Goal: Information Seeking & Learning: Learn about a topic

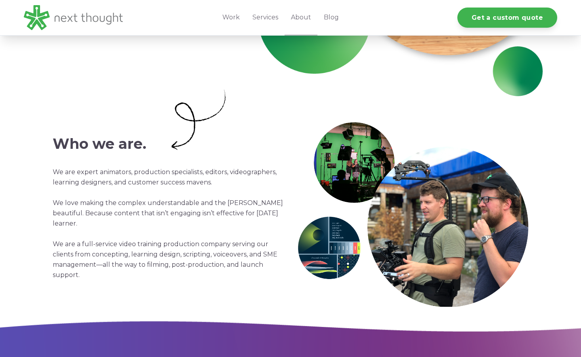
scroll to position [225, 0]
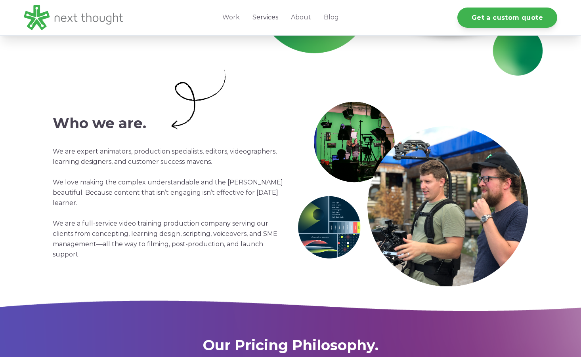
click at [260, 24] on link "Services" at bounding box center [265, 17] width 38 height 35
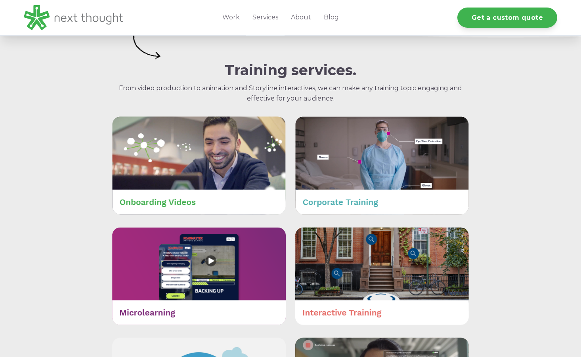
scroll to position [296, 0]
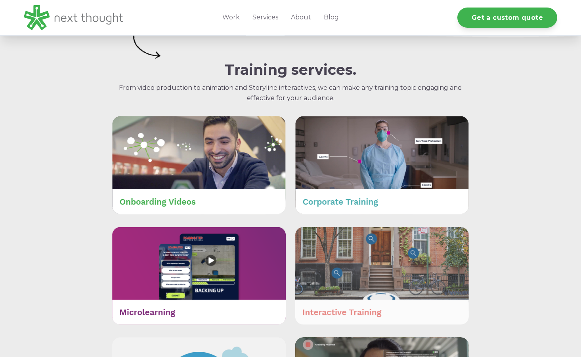
click at [315, 297] on img at bounding box center [382, 276] width 174 height 98
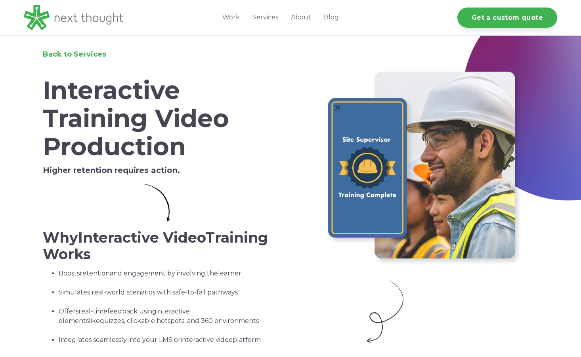
click at [379, 178] on img at bounding box center [422, 168] width 198 height 198
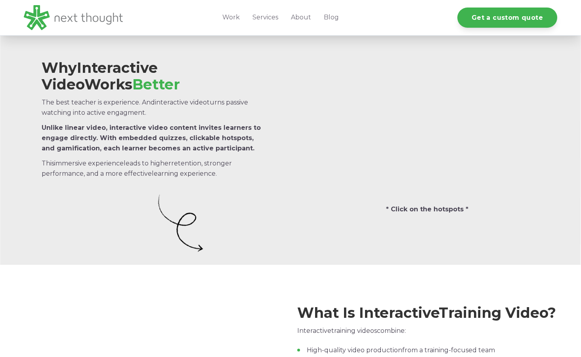
scroll to position [372, 0]
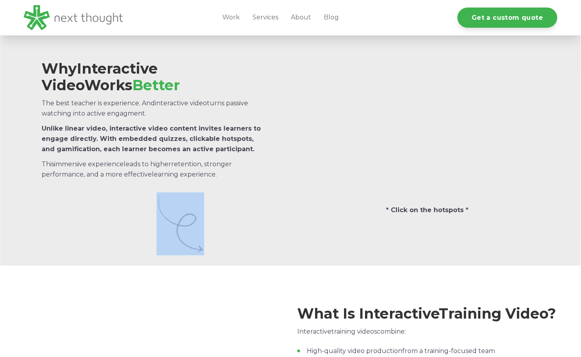
drag, startPoint x: 156, startPoint y: 202, endPoint x: 205, endPoint y: 238, distance: 60.6
click at [205, 238] on div at bounding box center [154, 224] width 224 height 63
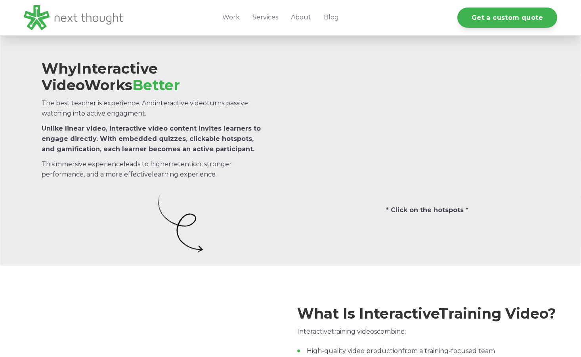
click at [205, 238] on div at bounding box center [211, 224] width 109 height 63
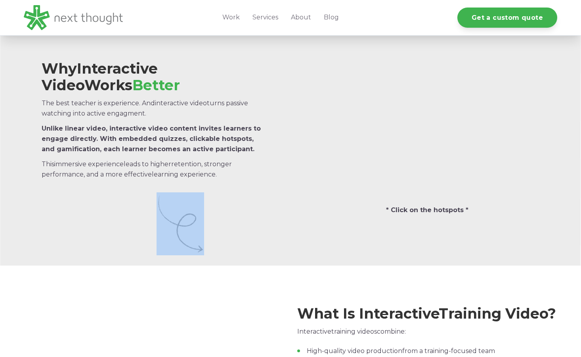
drag, startPoint x: 205, startPoint y: 238, endPoint x: 164, endPoint y: 198, distance: 56.9
click at [164, 198] on div at bounding box center [211, 224] width 109 height 63
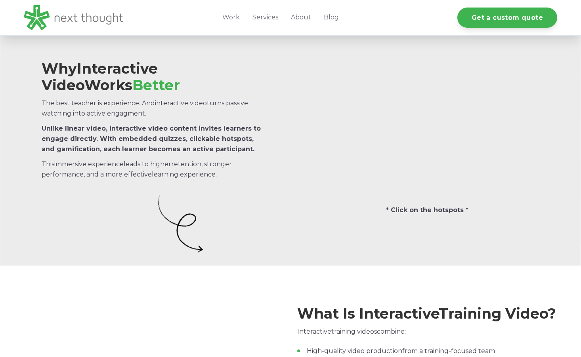
click at [260, 219] on div at bounding box center [211, 224] width 109 height 63
click at [258, 218] on div at bounding box center [211, 224] width 109 height 63
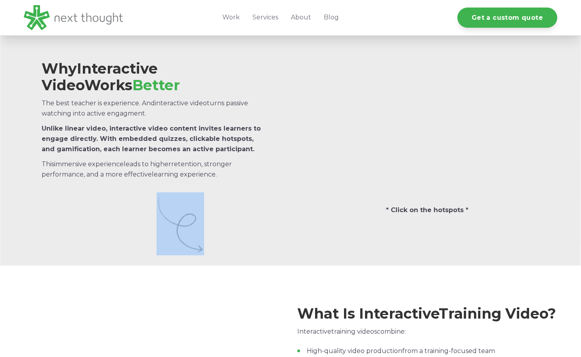
drag, startPoint x: 225, startPoint y: 224, endPoint x: 162, endPoint y: 215, distance: 64.0
click at [162, 215] on div at bounding box center [211, 224] width 109 height 63
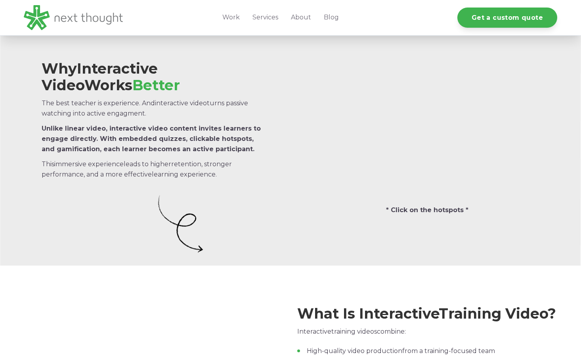
click at [248, 258] on div "Why Interactive Video Works Better The best teacher is experience. And interact…" at bounding box center [290, 143] width 581 height 246
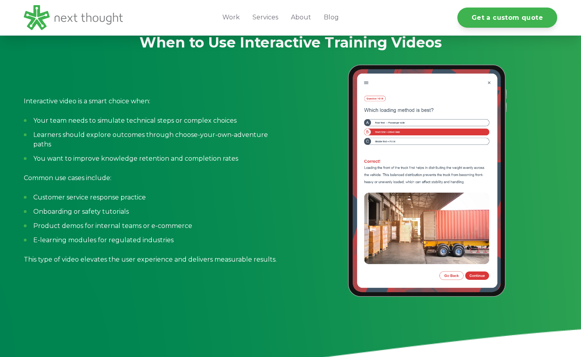
scroll to position [891, 0]
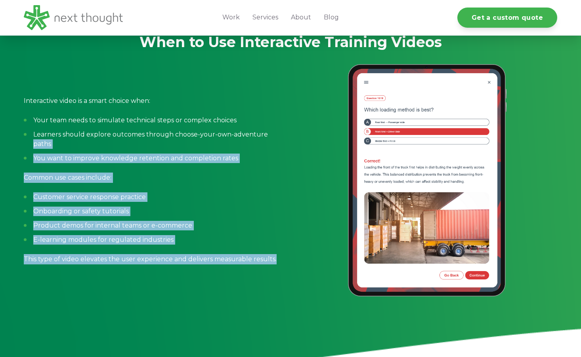
drag, startPoint x: 341, startPoint y: 224, endPoint x: 266, endPoint y: 155, distance: 101.8
click at [266, 155] on div "Interactive video is a smart choice when: Your team needs to simulate technical…" at bounding box center [290, 180] width 533 height 233
drag, startPoint x: 266, startPoint y: 155, endPoint x: 257, endPoint y: 184, distance: 30.3
click at [257, 184] on span "Interactive video is a smart choice when: Your team needs to simulate technical…" at bounding box center [154, 180] width 260 height 169
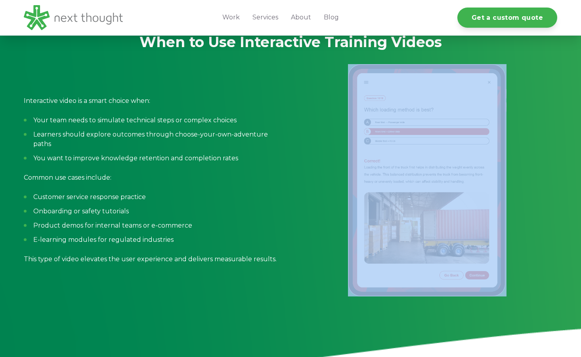
drag, startPoint x: 330, startPoint y: 183, endPoint x: 516, endPoint y: 261, distance: 201.3
click at [516, 261] on div at bounding box center [427, 180] width 260 height 233
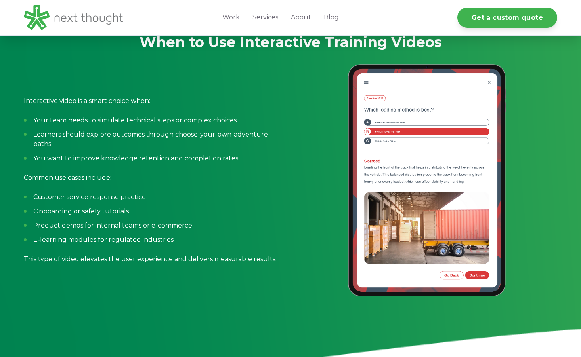
click at [516, 261] on div at bounding box center [427, 180] width 260 height 233
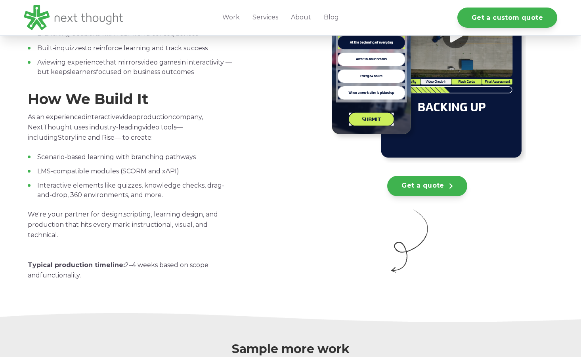
scroll to position [1361, 0]
